Goal: Contribute content

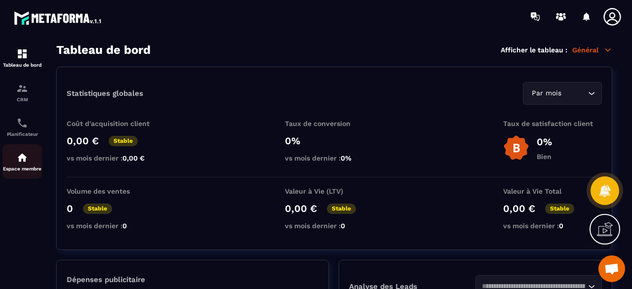
drag, startPoint x: 0, startPoint y: 0, endPoint x: 20, endPoint y: 161, distance: 162.6
click at [20, 161] on img at bounding box center [22, 158] width 12 height 12
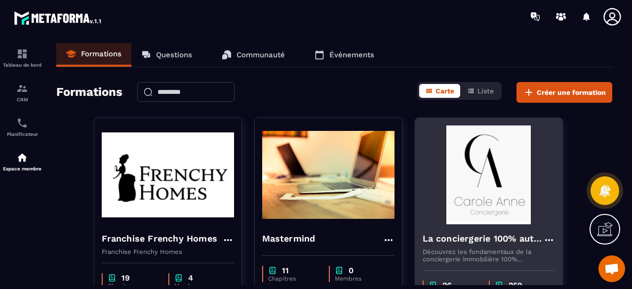
click at [469, 196] on img at bounding box center [489, 174] width 132 height 99
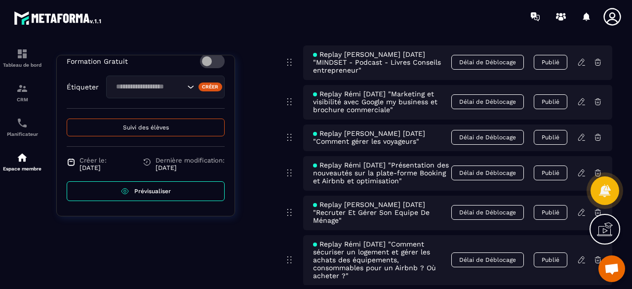
scroll to position [5691, 0]
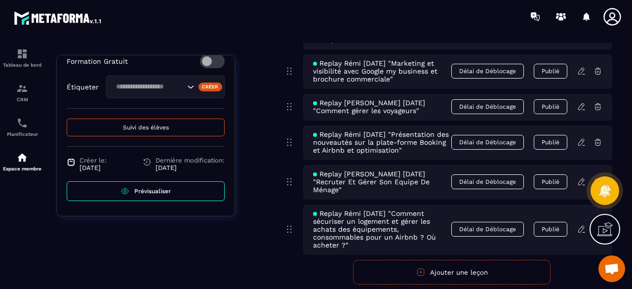
click at [457, 260] on button "Ajouter une leçon" at bounding box center [451, 272] width 197 height 25
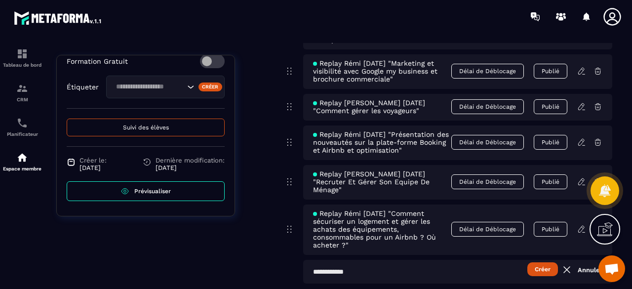
scroll to position [5690, 0]
drag, startPoint x: 366, startPoint y: 250, endPoint x: 365, endPoint y: 242, distance: 8.0
click at [366, 261] on input "text" at bounding box center [457, 273] width 309 height 24
paste input "**********"
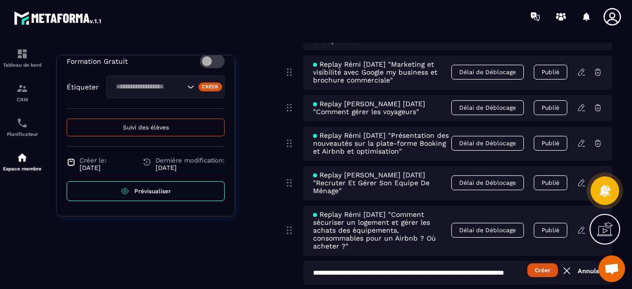
scroll to position [0, 59]
click at [341, 261] on input "**********" at bounding box center [457, 273] width 309 height 24
type input "**********"
click at [542, 263] on button "Créer" at bounding box center [543, 270] width 31 height 14
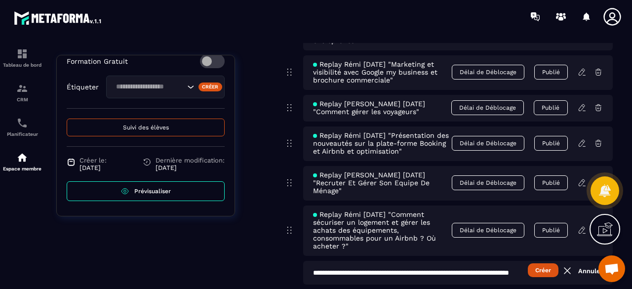
scroll to position [0, 0]
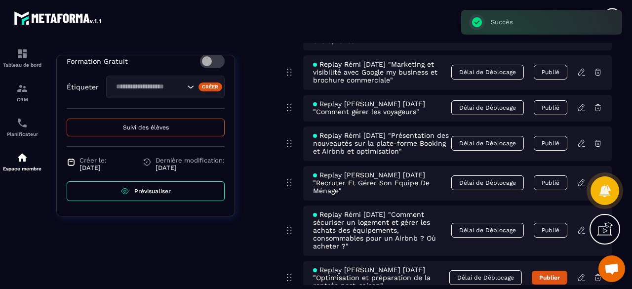
click at [579, 273] on icon at bounding box center [581, 277] width 9 height 9
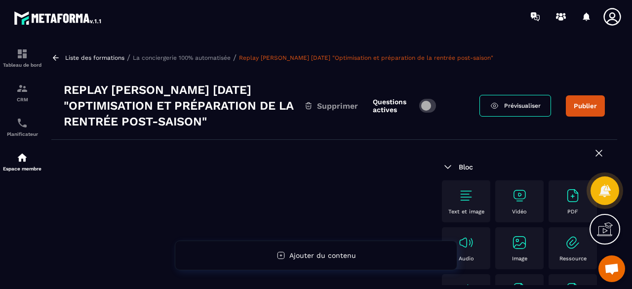
click at [521, 210] on p "Vidéo" at bounding box center [519, 211] width 15 height 6
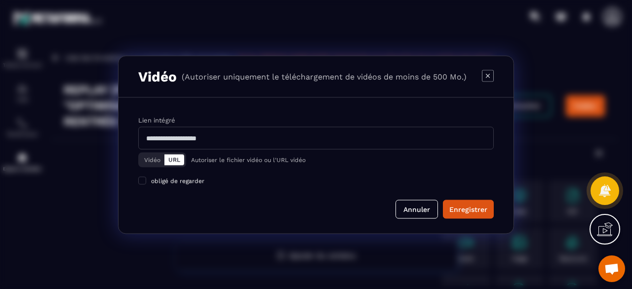
drag, startPoint x: 144, startPoint y: 155, endPoint x: 150, endPoint y: 158, distance: 6.4
click at [144, 155] on button "Vidéo" at bounding box center [152, 159] width 24 height 11
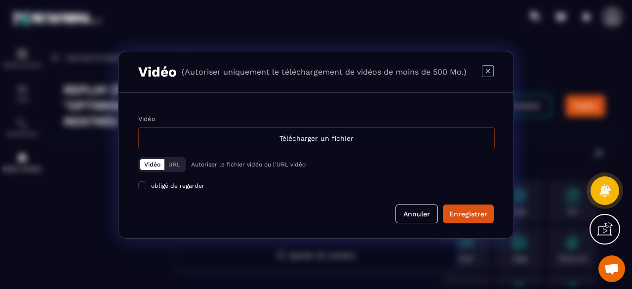
click at [280, 136] on div "Télécharger un fichier" at bounding box center [316, 138] width 356 height 22
click at [0, 0] on input "Vidéo Télécharger un fichier" at bounding box center [0, 0] width 0 height 0
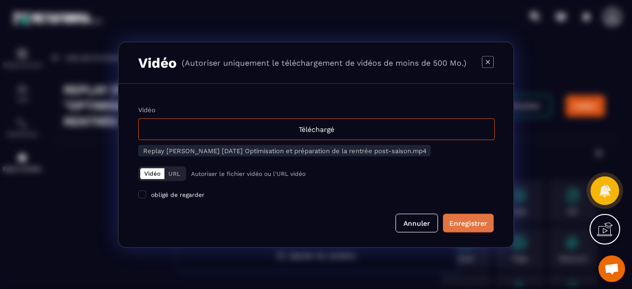
click at [472, 226] on div "Enregistrer" at bounding box center [468, 223] width 38 height 10
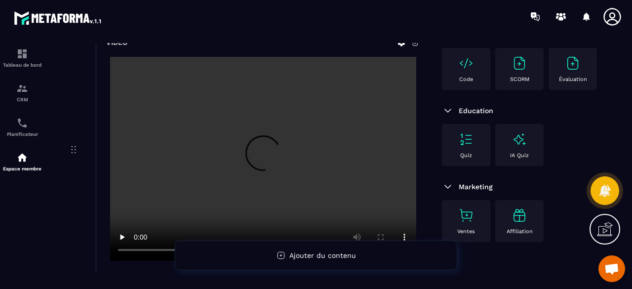
scroll to position [99, 0]
